Goal: Task Accomplishment & Management: Use online tool/utility

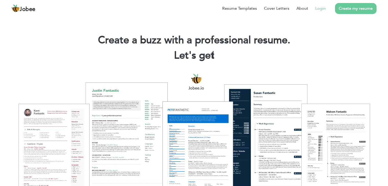
click at [323, 10] on link "Login" at bounding box center [320, 8] width 10 height 6
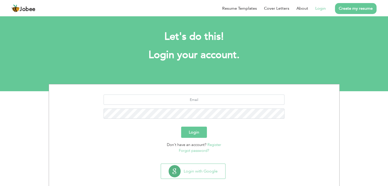
scroll to position [7, 0]
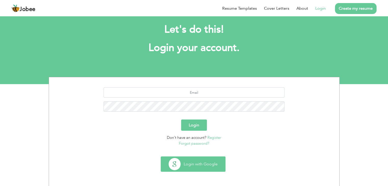
click at [182, 170] on button "Login with Google" at bounding box center [193, 164] width 64 height 15
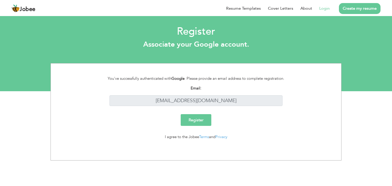
click at [201, 117] on input "Register" at bounding box center [196, 120] width 31 height 12
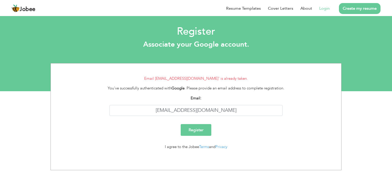
click at [326, 7] on link "Login" at bounding box center [324, 8] width 10 height 6
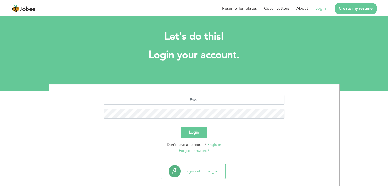
scroll to position [7, 0]
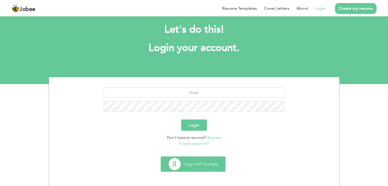
click at [198, 166] on button "Login with Google" at bounding box center [193, 164] width 64 height 15
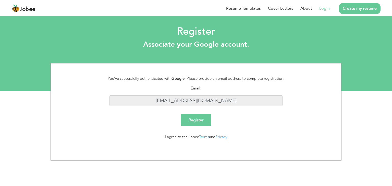
click at [236, 102] on input "itsusamaparvaiz@gmail.com" at bounding box center [195, 100] width 173 height 11
click at [205, 120] on input "Register" at bounding box center [196, 120] width 31 height 12
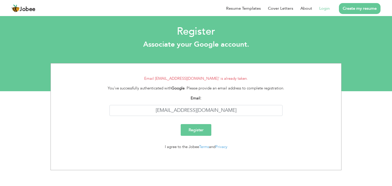
click at [326, 6] on link "Login" at bounding box center [324, 8] width 10 height 6
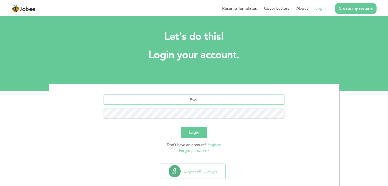
click at [194, 101] on input "text" at bounding box center [194, 100] width 181 height 10
type input "itsusamaparvaiz@gmail.com"
click at [200, 129] on button "Login" at bounding box center [194, 132] width 26 height 11
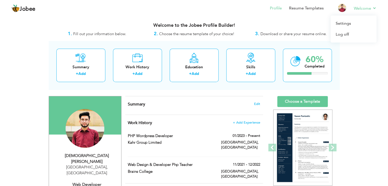
click at [361, 12] on li "Welcome Settings Log off" at bounding box center [362, 9] width 30 height 14
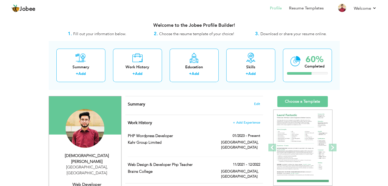
click at [197, 26] on h3 "Welcome to the Jobee Profile Builder!" at bounding box center [194, 25] width 291 height 5
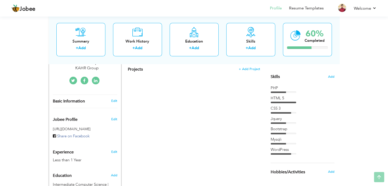
scroll to position [201, 0]
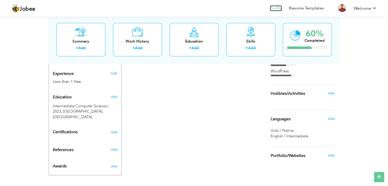
click at [277, 6] on link "Profile" at bounding box center [276, 8] width 12 height 6
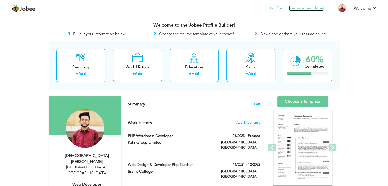
click at [316, 8] on link "Resume Templates" at bounding box center [306, 8] width 35 height 6
